Goal: Navigation & Orientation: Understand site structure

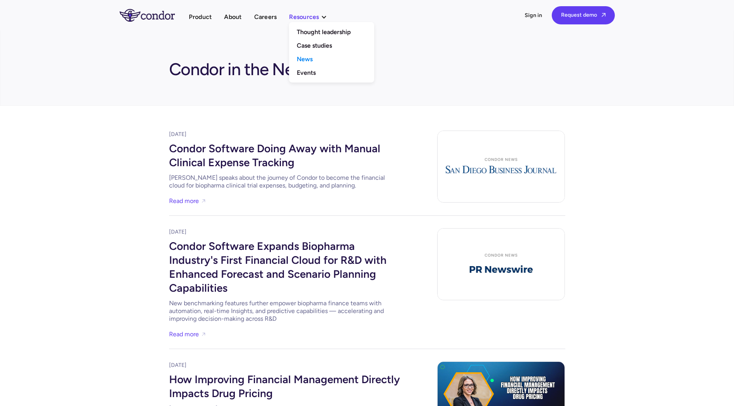
drag, startPoint x: 305, startPoint y: 27, endPoint x: 309, endPoint y: 19, distance: 9.2
click at [305, 27] on link "Thought leadership" at bounding box center [331, 32] width 85 height 14
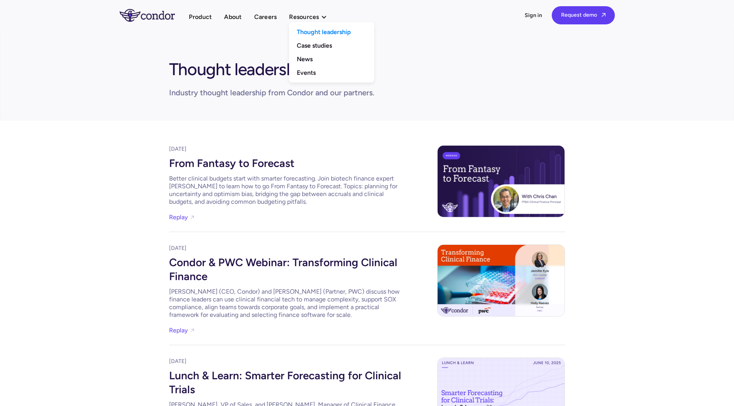
click at [327, 14] on div at bounding box center [324, 17] width 6 height 6
click at [315, 70] on link "Events" at bounding box center [331, 73] width 85 height 14
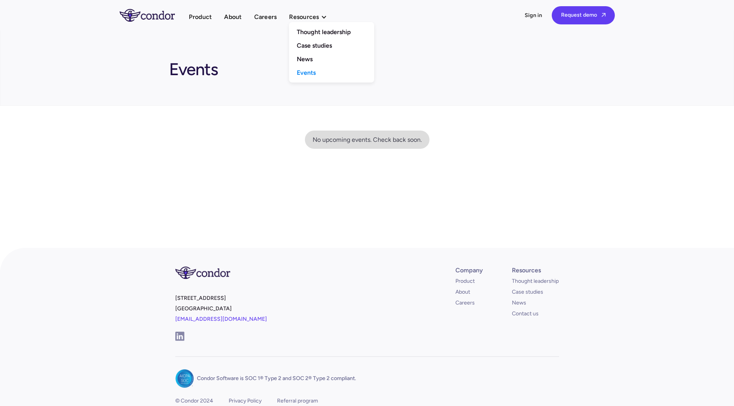
click at [320, 17] on div "Resources" at bounding box center [311, 17] width 45 height 10
drag, startPoint x: 319, startPoint y: 41, endPoint x: 319, endPoint y: 19, distance: 22.8
click at [319, 41] on link "Case studies" at bounding box center [331, 46] width 85 height 14
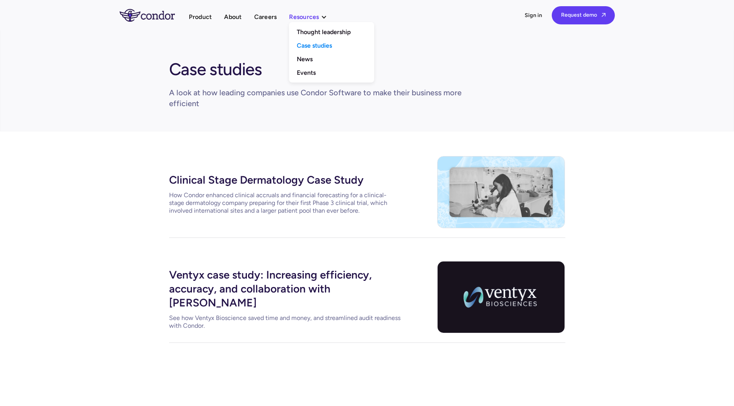
click at [318, 19] on div "Resources" at bounding box center [304, 17] width 30 height 10
click at [309, 61] on link "News" at bounding box center [331, 59] width 85 height 14
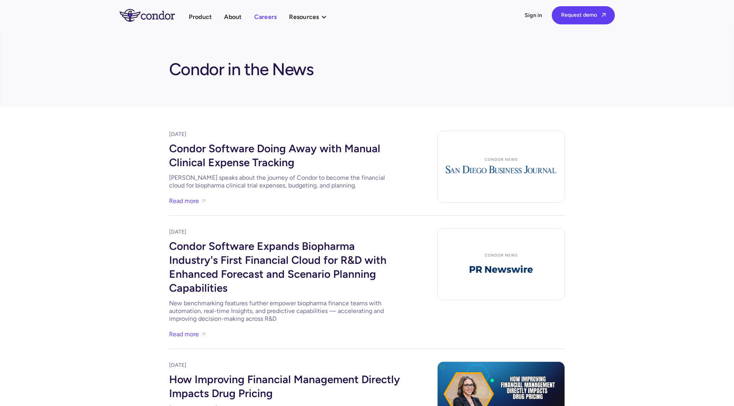
click at [260, 15] on link "Careers" at bounding box center [265, 17] width 23 height 10
click at [232, 20] on link "About" at bounding box center [232, 17] width 17 height 10
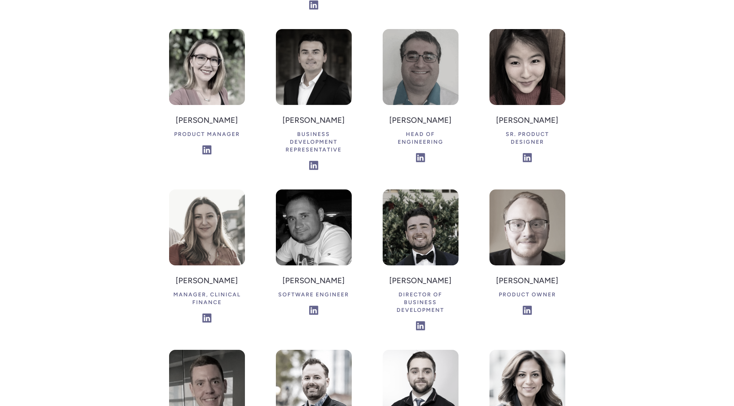
scroll to position [1393, 0]
